Goal: Task Accomplishment & Management: Use online tool/utility

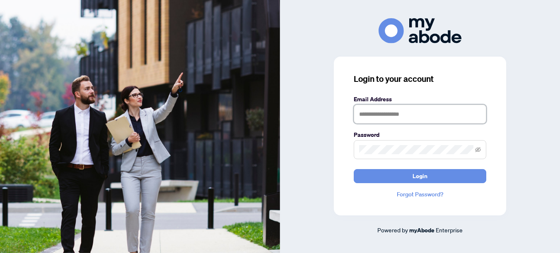
click at [459, 115] on input "text" at bounding box center [419, 114] width 132 height 19
type input "**********"
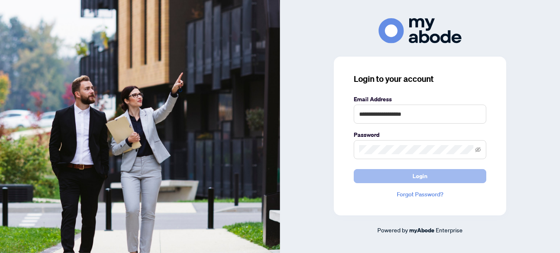
click at [426, 175] on span "Login" at bounding box center [419, 176] width 15 height 13
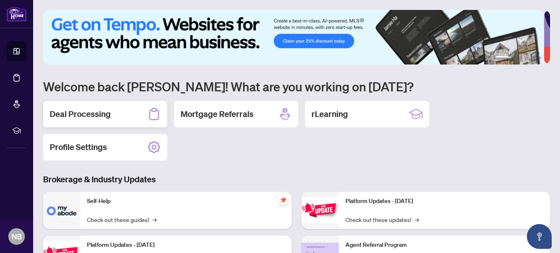
click at [66, 110] on h2 "Deal Processing" at bounding box center [80, 114] width 61 height 12
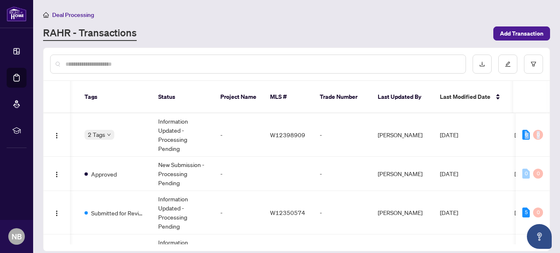
scroll to position [0, 251]
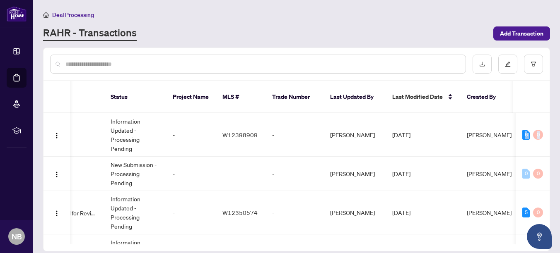
drag, startPoint x: 546, startPoint y: 110, endPoint x: 548, endPoint y: 115, distance: 5.5
click at [548, 115] on div "55087 [STREET_ADDRESS][PERSON_NAME] Deal - Buy Side Lease 2 Tags Information Up…" at bounding box center [296, 178] width 506 height 131
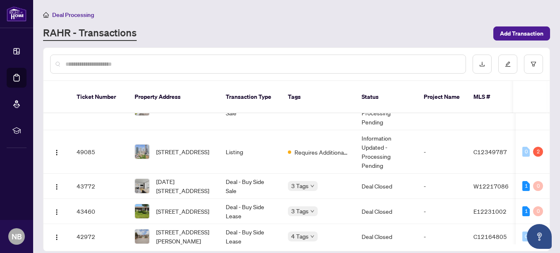
scroll to position [123, 0]
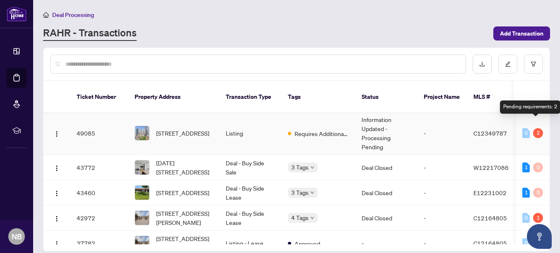
click at [535, 128] on div "2" at bounding box center [538, 133] width 10 height 10
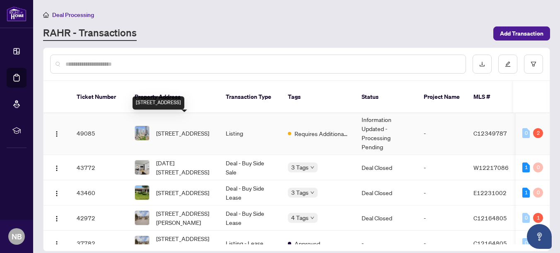
click at [163, 129] on span "[STREET_ADDRESS]" at bounding box center [182, 133] width 53 height 9
